Goal: Navigation & Orientation: Find specific page/section

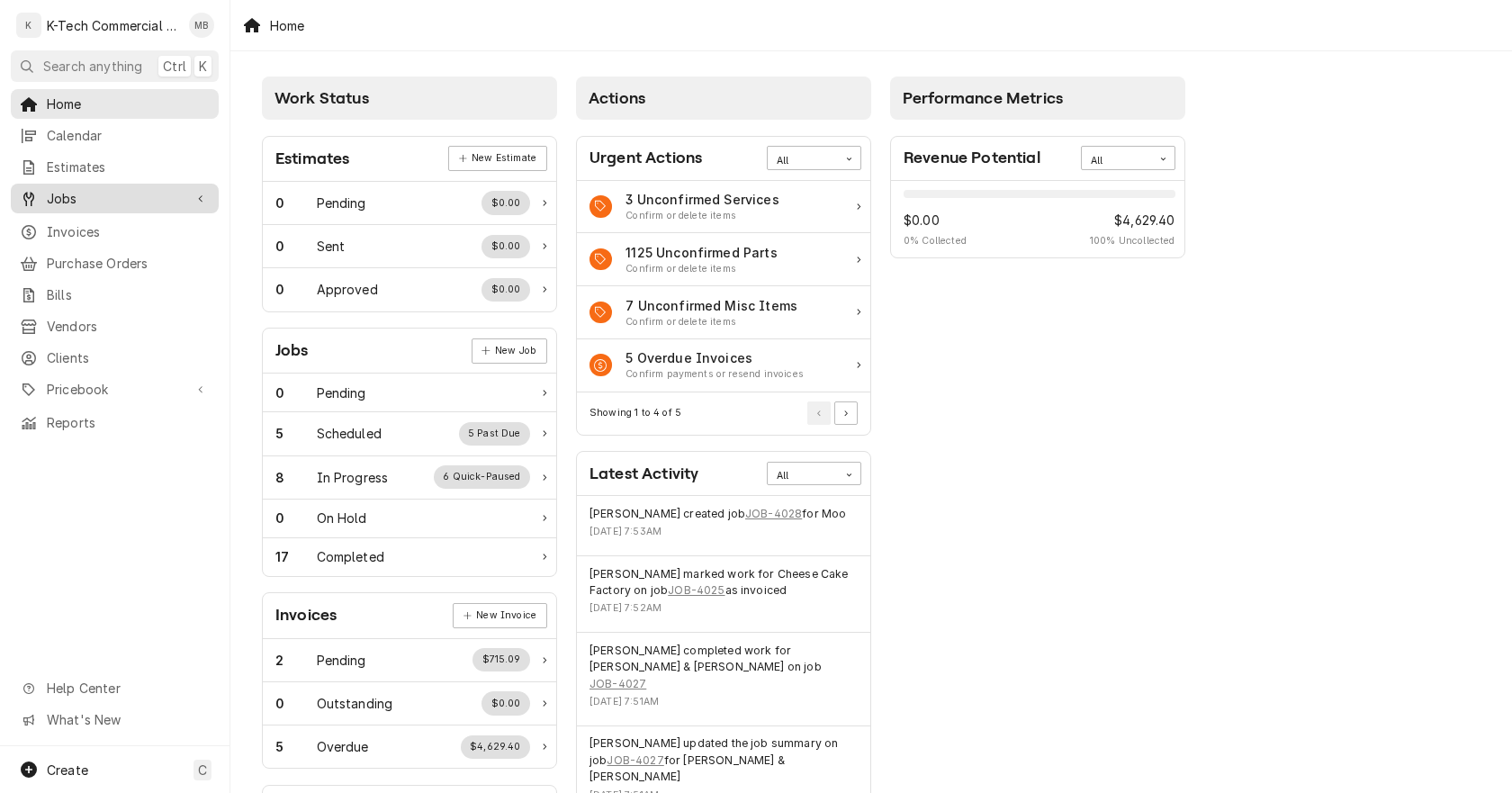
click at [109, 189] on span "Jobs" at bounding box center [115, 198] width 136 height 19
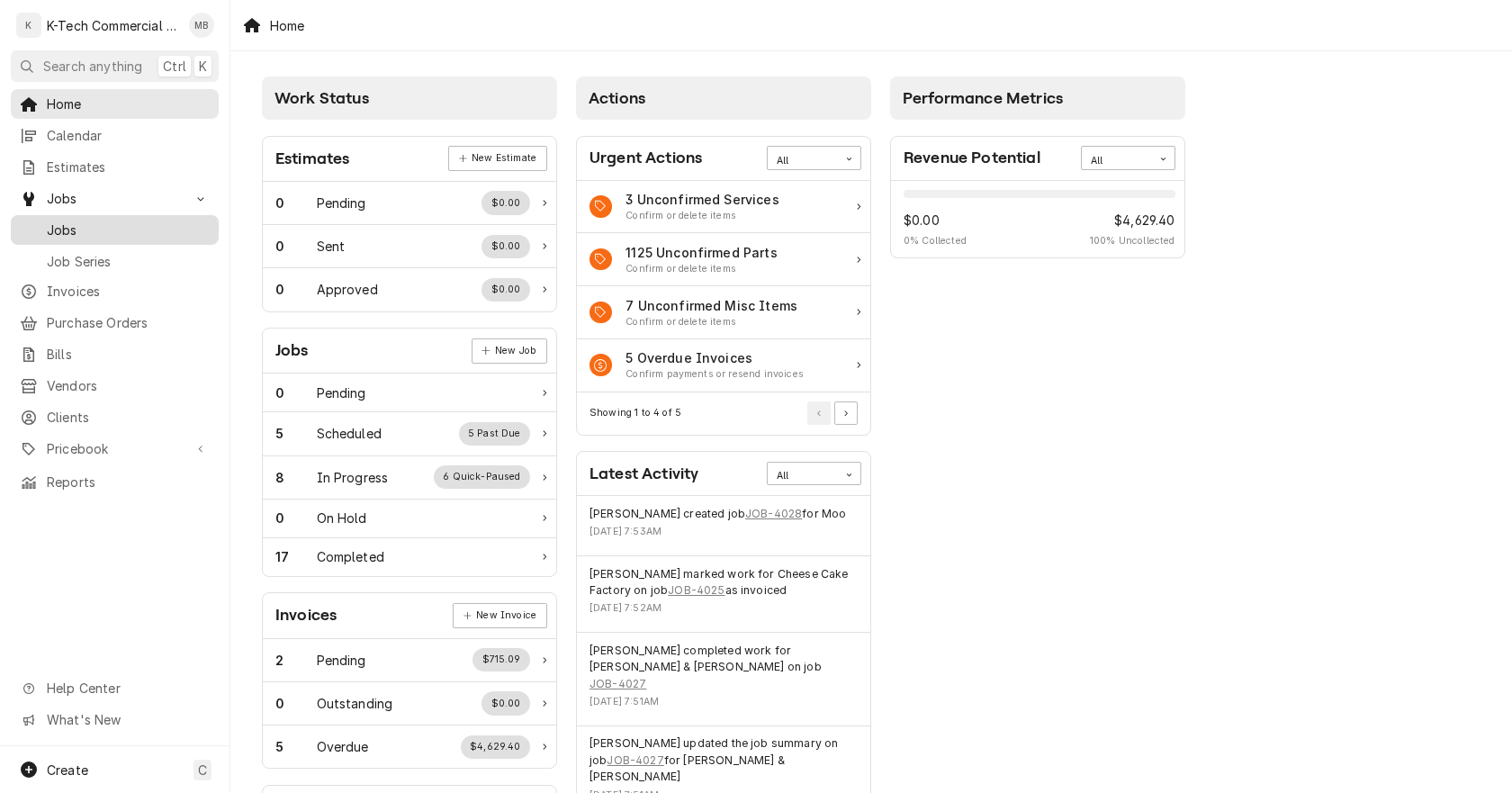
click at [93, 220] on span "Jobs" at bounding box center [128, 230] width 163 height 19
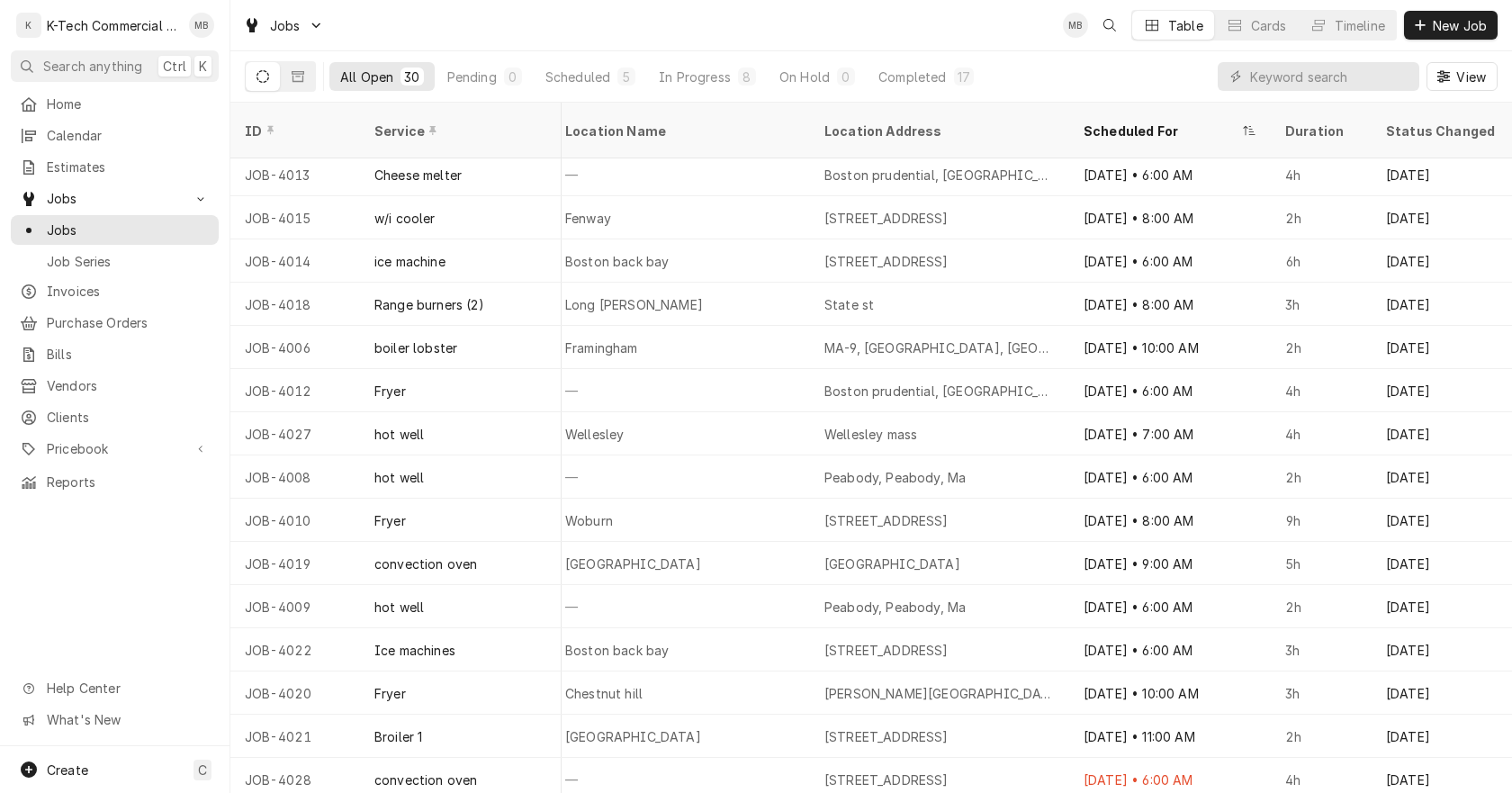
scroll to position [653, 1503]
click at [97, 559] on div "Home Calendar Estimates Jobs Jobs Job Series Invoices Purchase Orders Bills Ven…" at bounding box center [115, 417] width 229 height 657
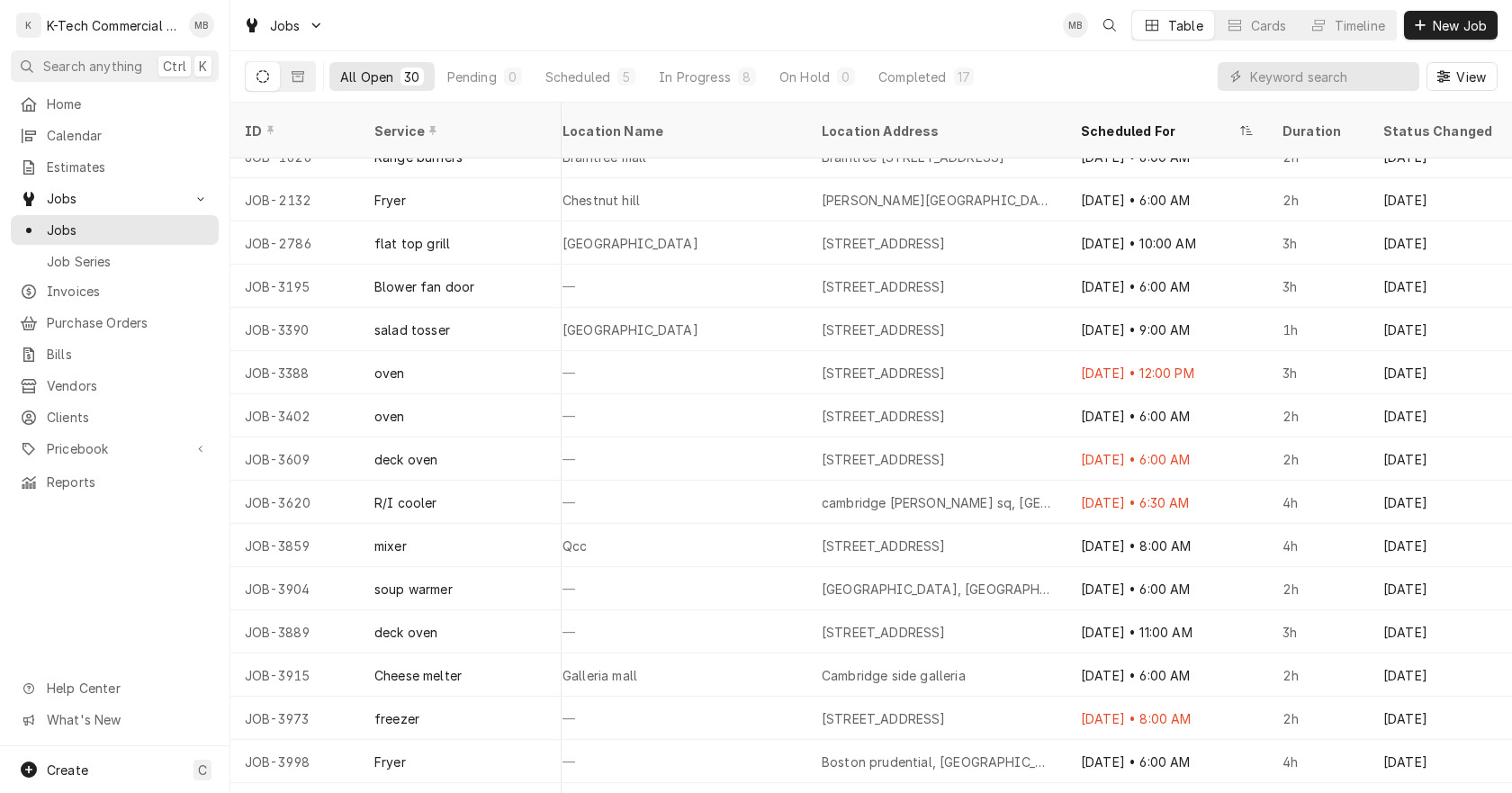
scroll to position [0, 1503]
